Goal: Find specific page/section: Find specific page/section

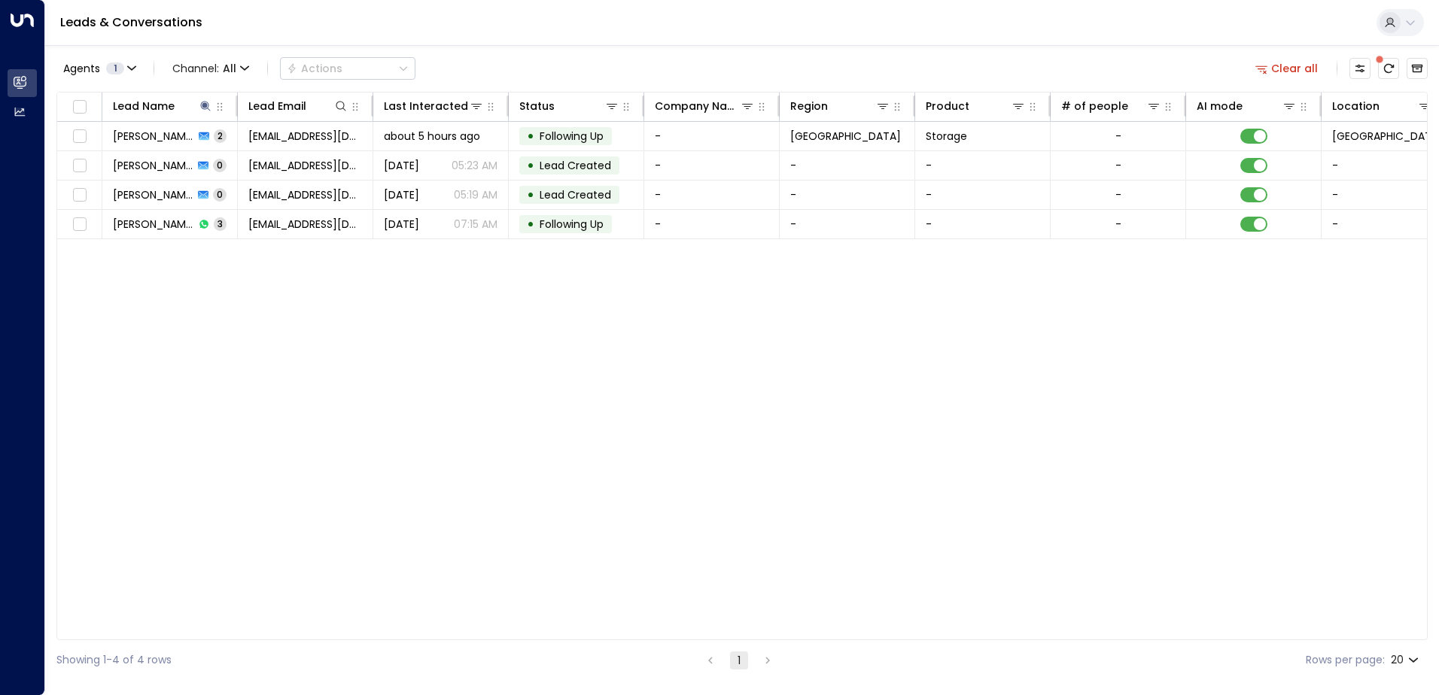
click at [160, 138] on span "[PERSON_NAME] Why" at bounding box center [153, 136] width 81 height 15
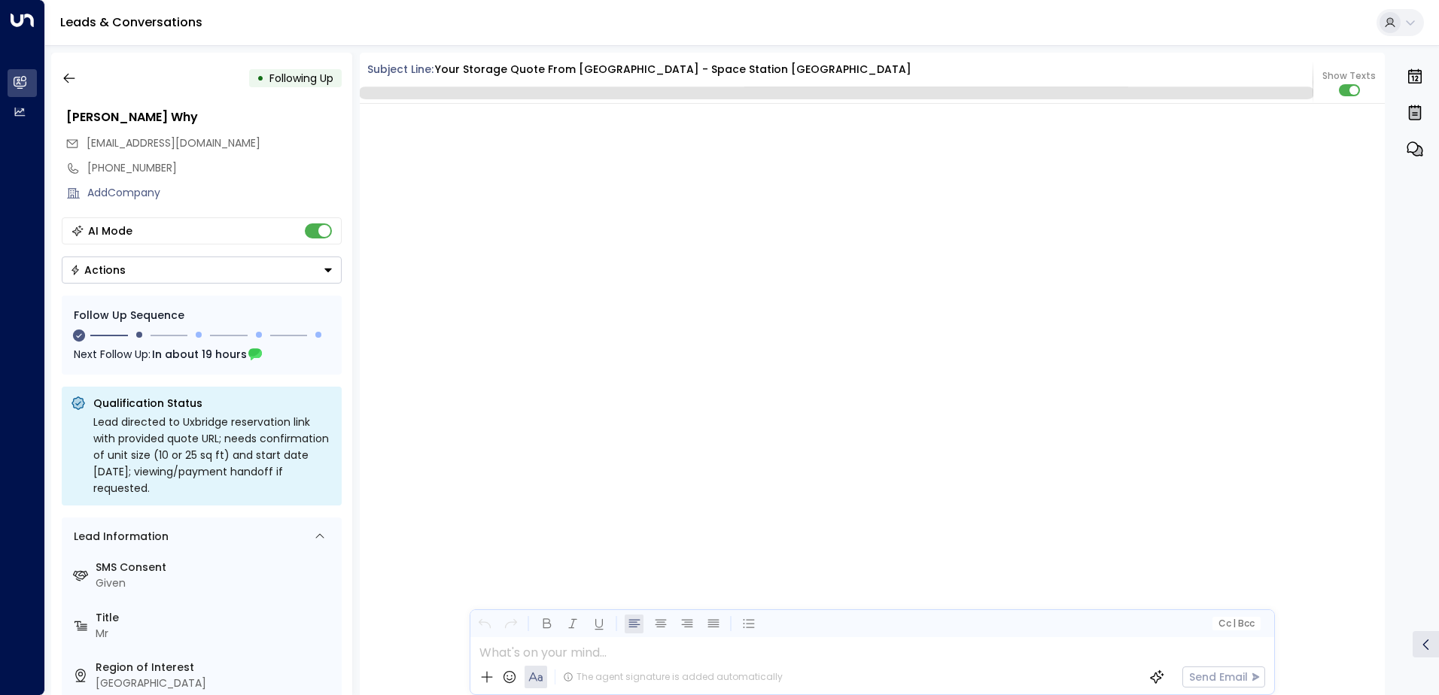
scroll to position [2811, 0]
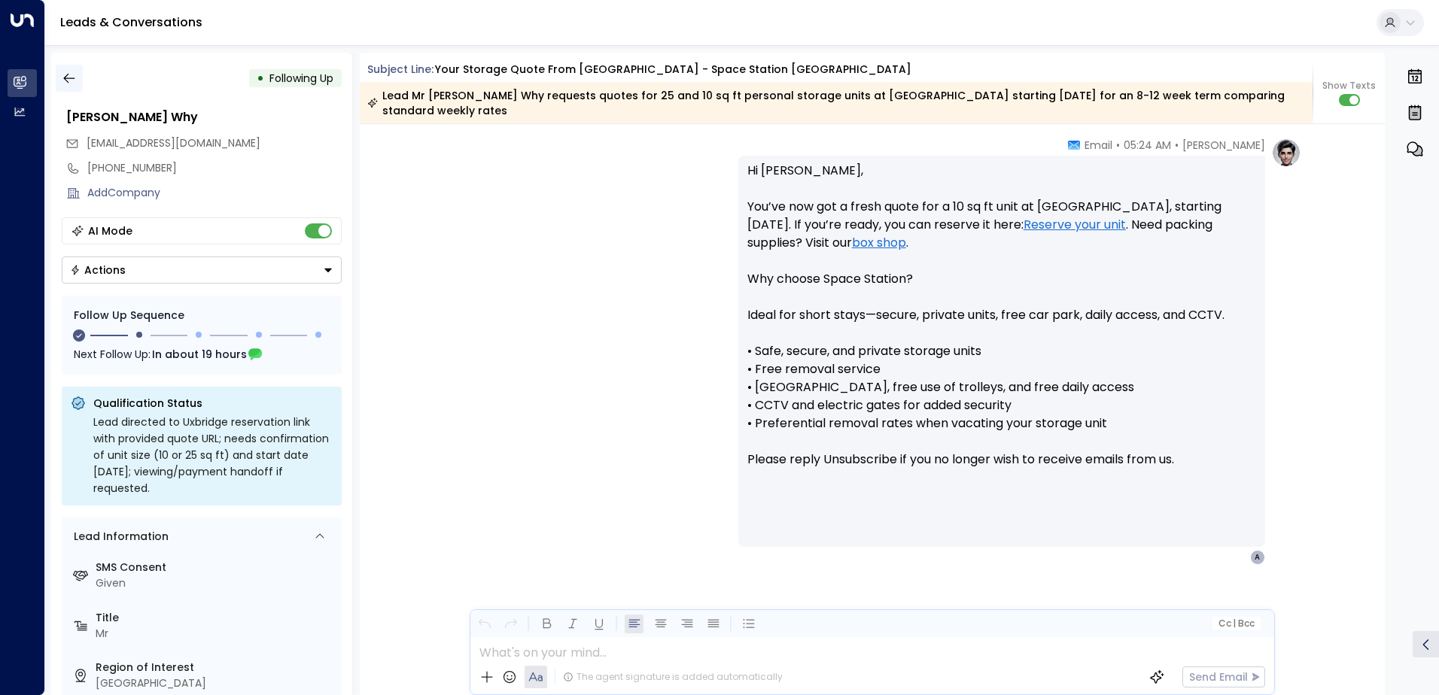
click at [62, 78] on icon "button" at bounding box center [69, 78] width 15 height 15
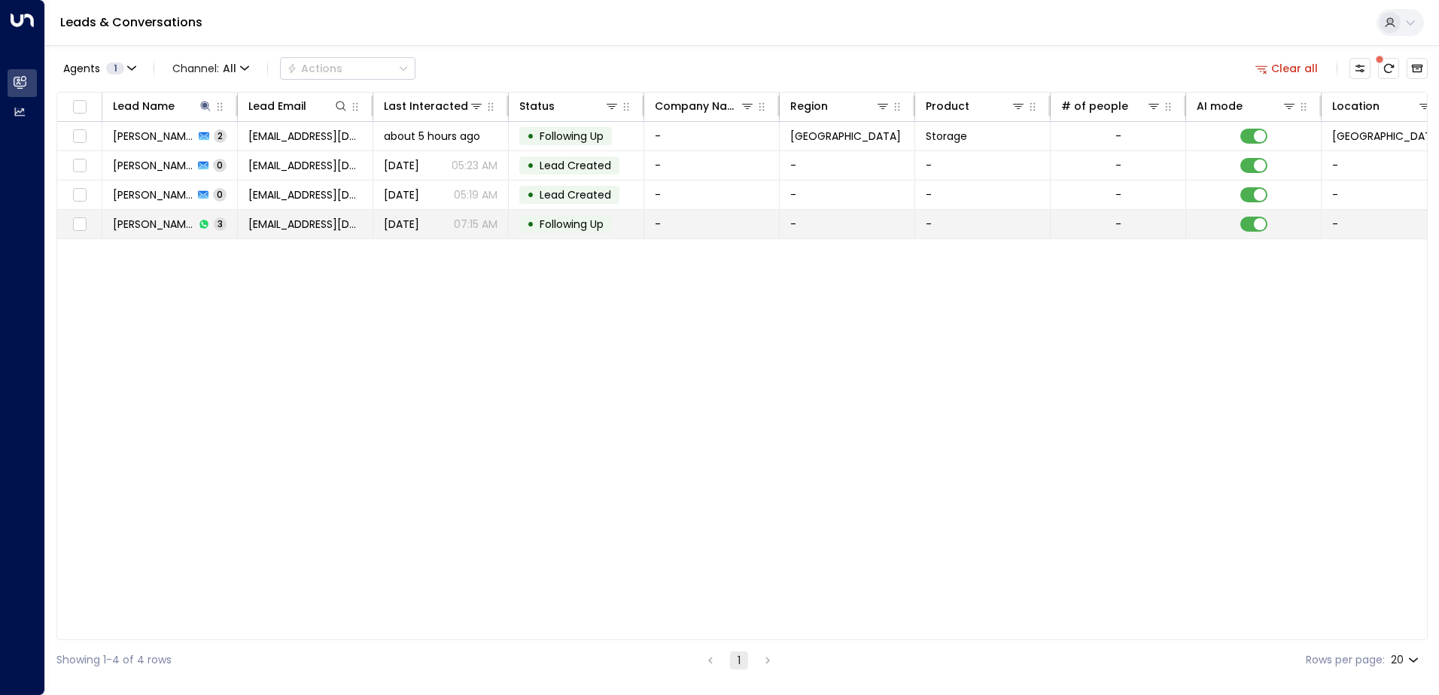
click at [176, 225] on div "[PERSON_NAME] Why 3" at bounding box center [170, 224] width 114 height 15
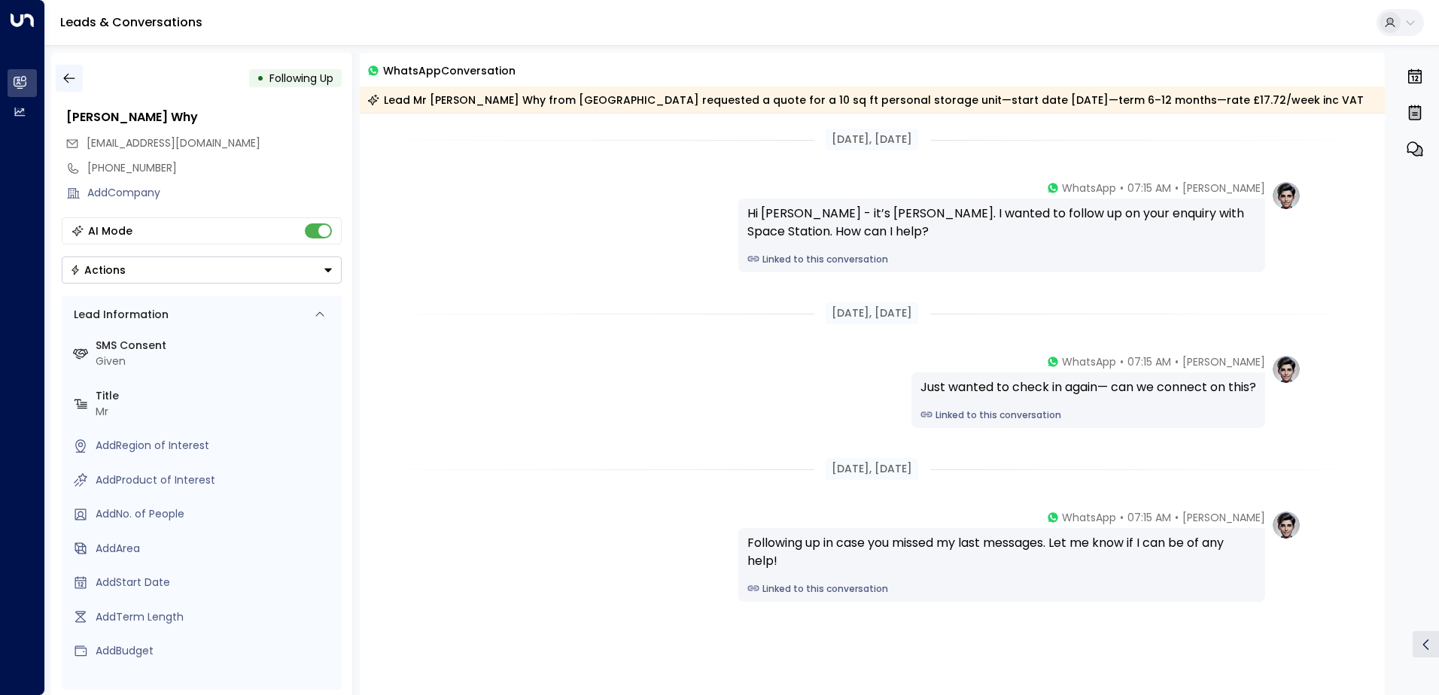
click at [70, 84] on icon "button" at bounding box center [69, 78] width 15 height 15
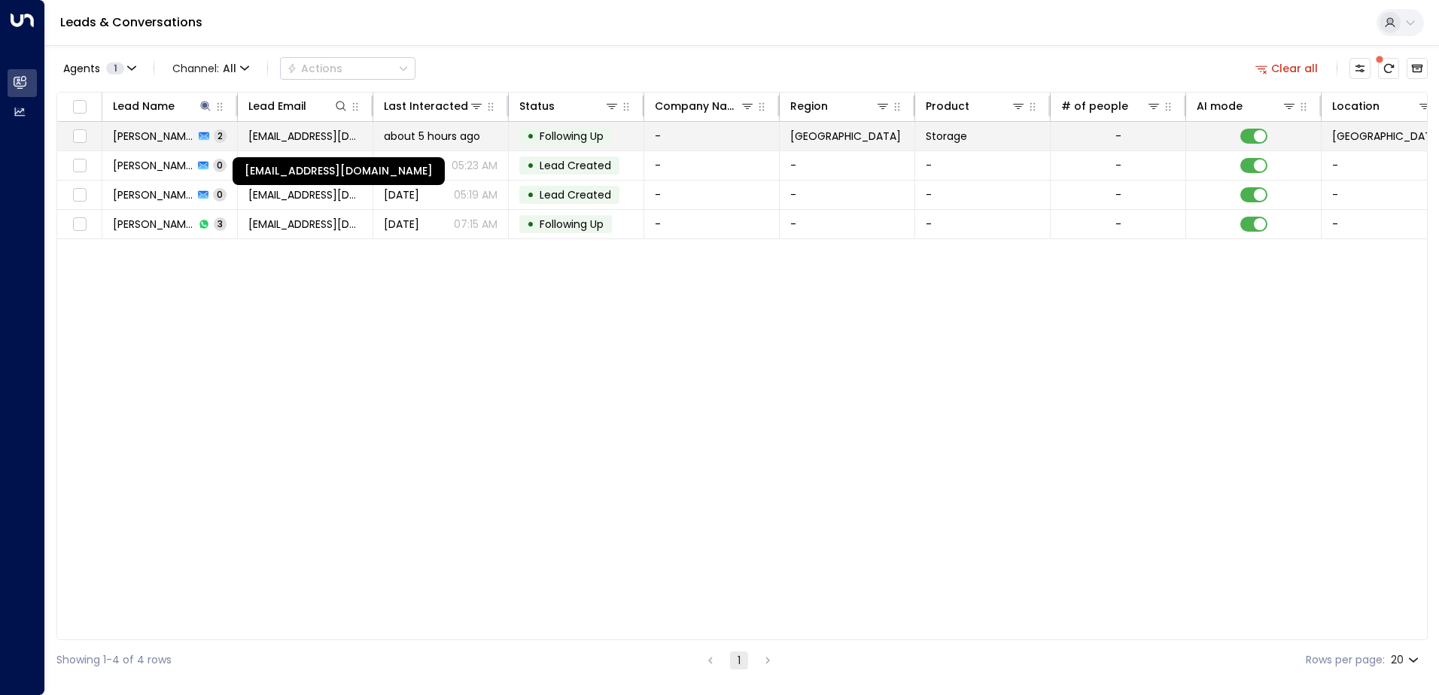
click at [321, 135] on span "[EMAIL_ADDRESS][DOMAIN_NAME]" at bounding box center [305, 136] width 114 height 15
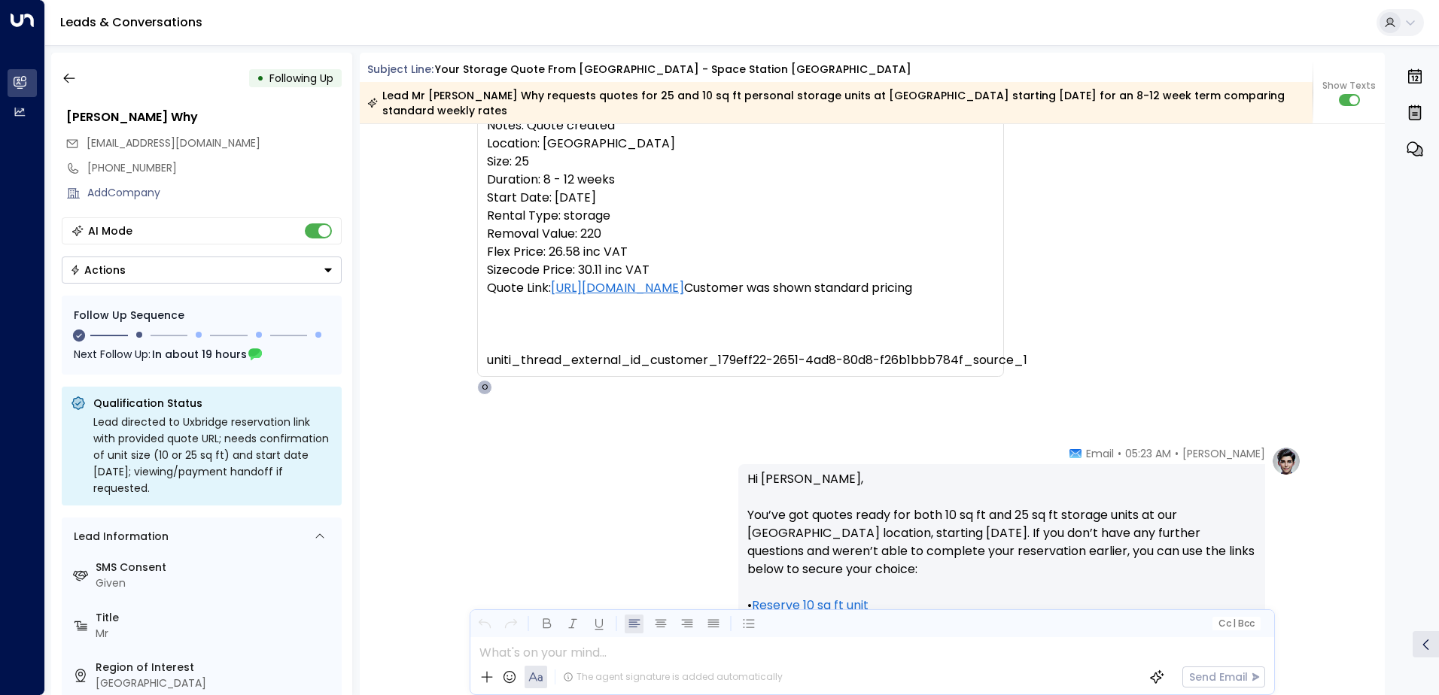
scroll to position [683, 0]
